Goal: Task Accomplishment & Management: Manage account settings

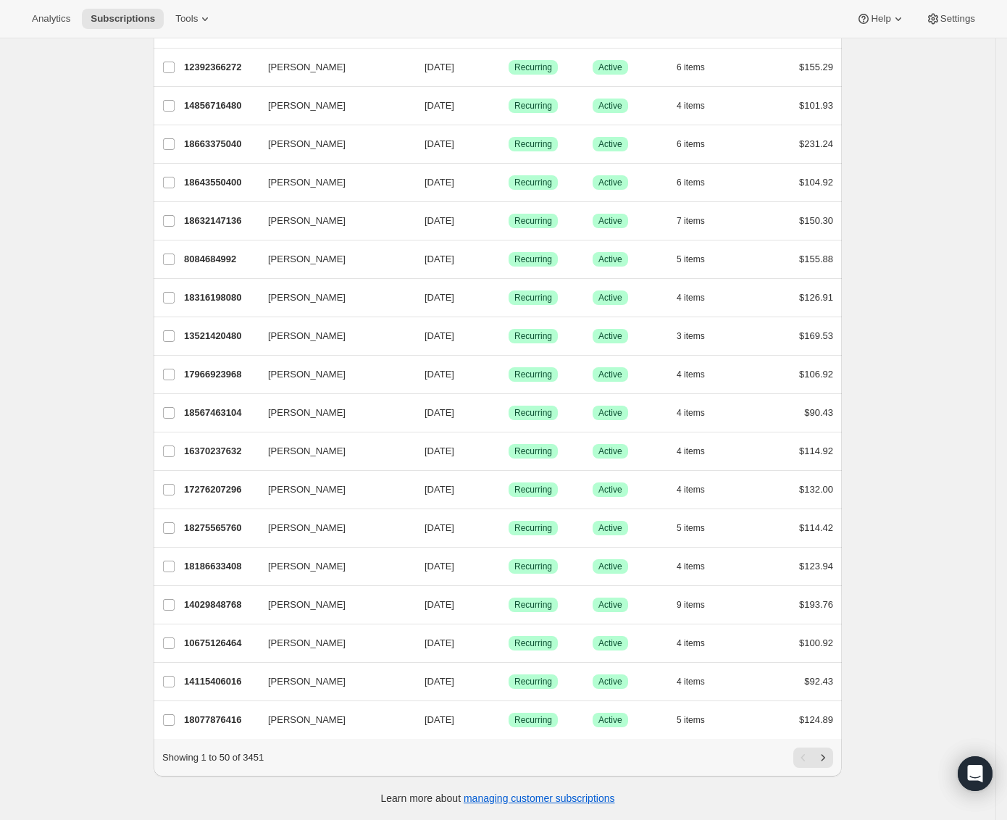
scroll to position [1347, 0]
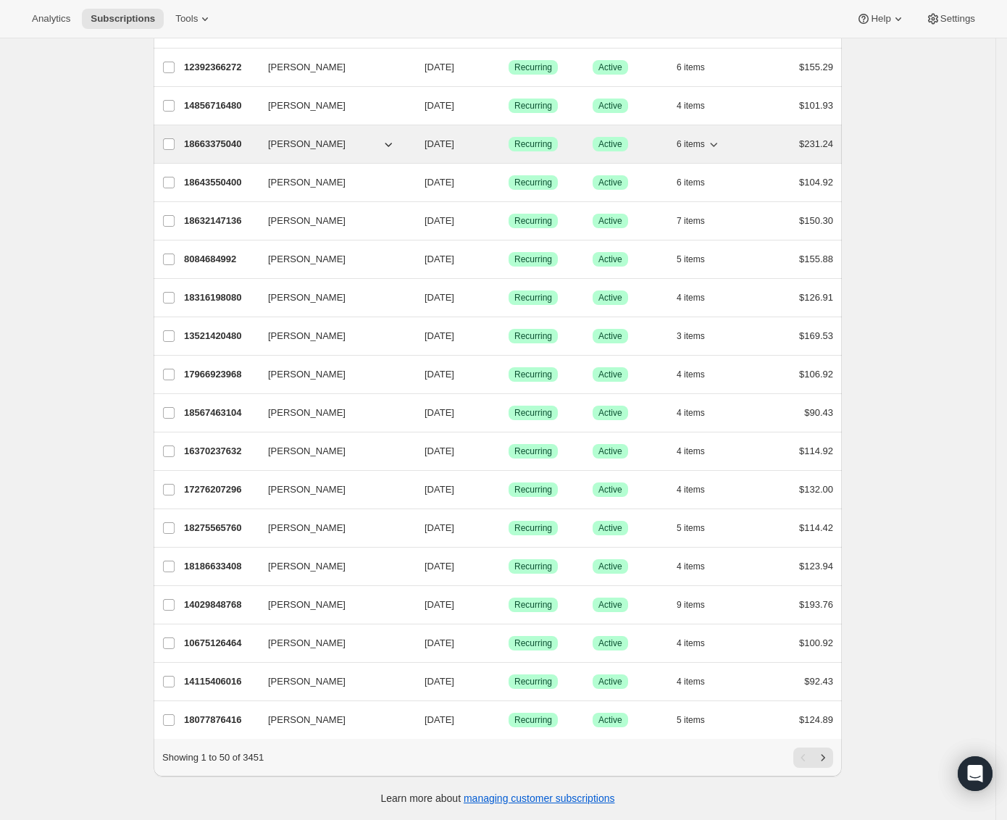
click at [388, 138] on icon "button" at bounding box center [388, 144] width 14 height 14
click at [210, 143] on p "18663375040" at bounding box center [220, 144] width 72 height 14
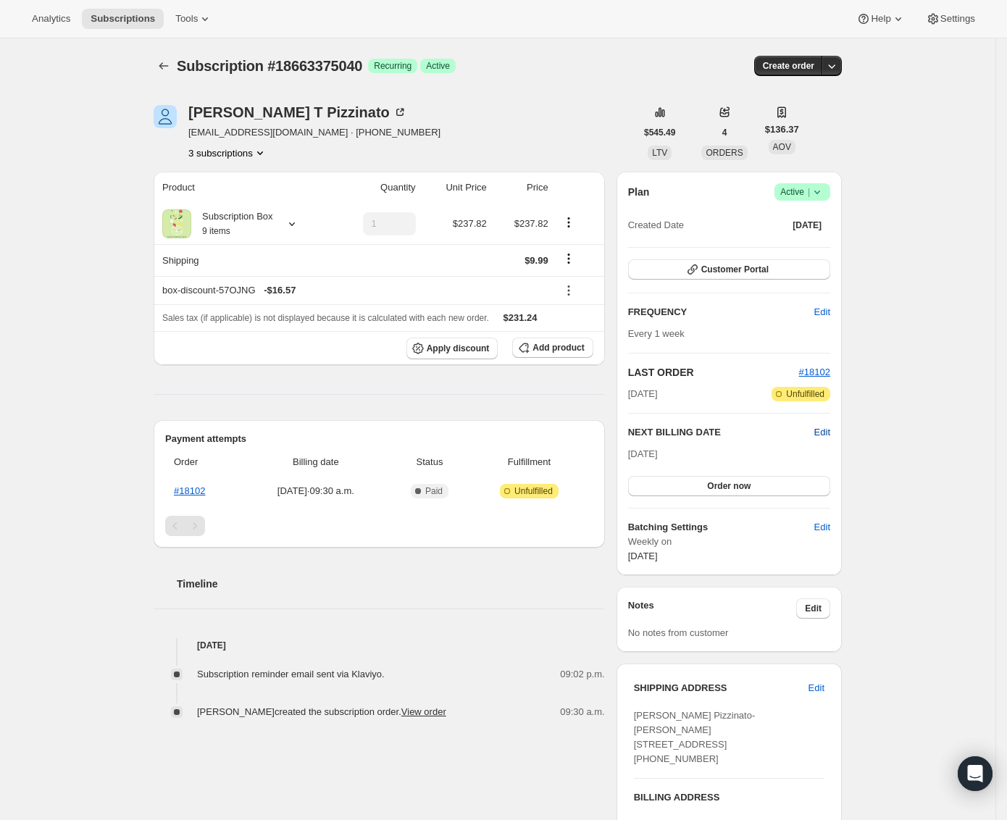
click at [827, 429] on span "Edit" at bounding box center [822, 432] width 16 height 14
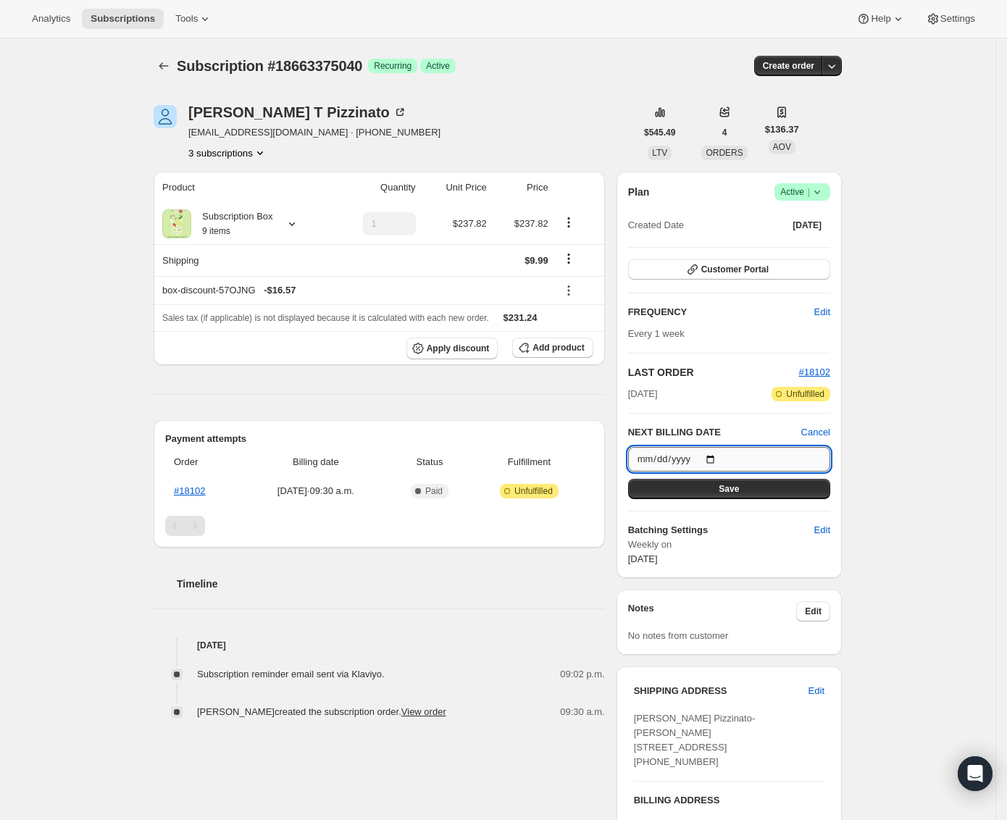
click at [724, 460] on input "[DATE]" at bounding box center [729, 459] width 202 height 25
type input "[DATE]"
click at [732, 493] on span "Save" at bounding box center [729, 489] width 20 height 12
